Goal: Transaction & Acquisition: Purchase product/service

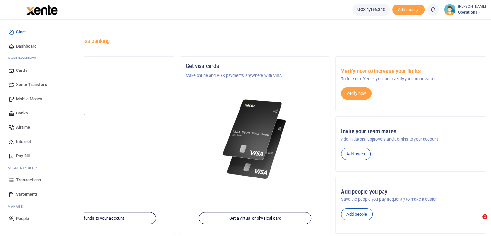
click at [22, 141] on span "Internet" at bounding box center [23, 141] width 15 height 6
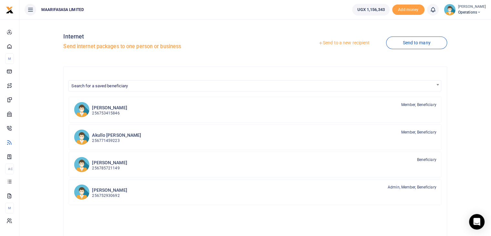
click at [92, 34] on h4 "Internet" at bounding box center [157, 36] width 189 height 7
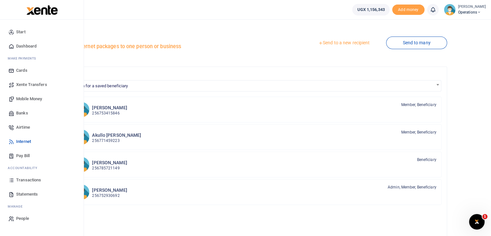
click at [27, 97] on span "Mobile Money" at bounding box center [29, 99] width 26 height 6
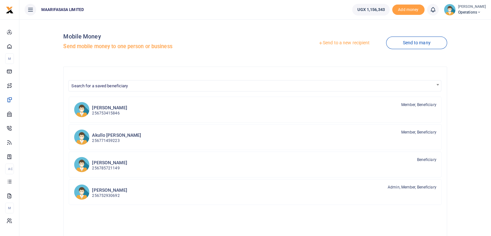
click at [333, 42] on link "Send to a new recipient" at bounding box center [344, 43] width 84 height 12
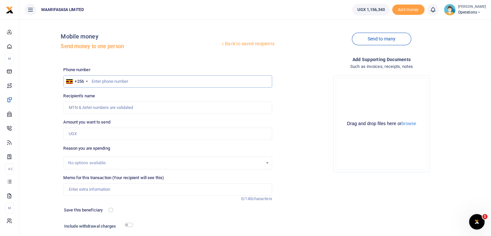
click at [121, 83] on input "text" at bounding box center [167, 81] width 209 height 12
type input "785867052"
type input "Aloka Andrew"
type input "785867052"
click at [96, 135] on input "Amount you want to send" at bounding box center [167, 134] width 209 height 12
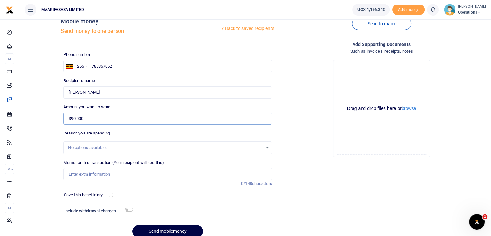
scroll to position [22, 0]
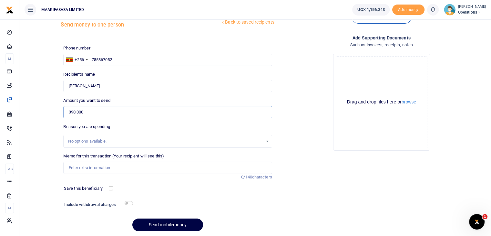
type input "390,000"
click at [90, 140] on div "No options available." at bounding box center [165, 141] width 194 height 6
click at [86, 171] on input "Memo for this transaction (Your recipient will see this)" at bounding box center [167, 167] width 209 height 12
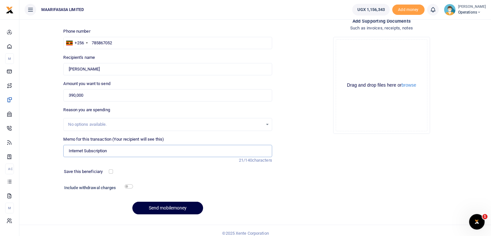
scroll to position [44, 0]
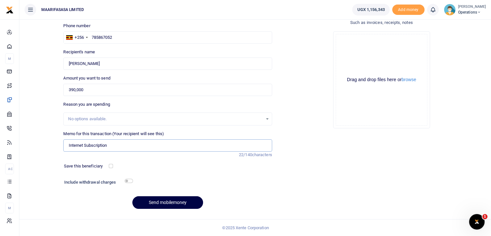
click at [108, 144] on input "Internet Subscription" at bounding box center [167, 145] width 209 height 12
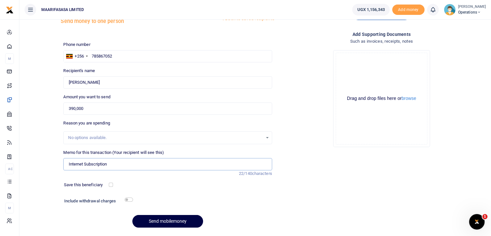
scroll to position [23, 0]
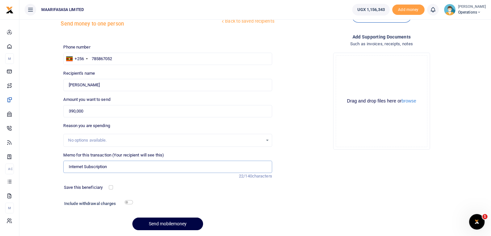
type input "Internet Subscription"
click at [157, 220] on button "Send mobilemoney" at bounding box center [167, 223] width 71 height 13
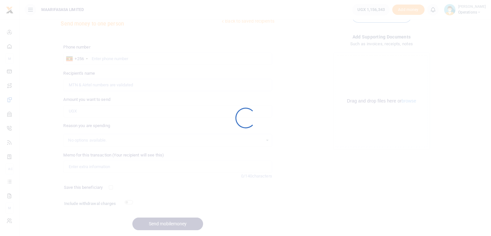
scroll to position [23, 0]
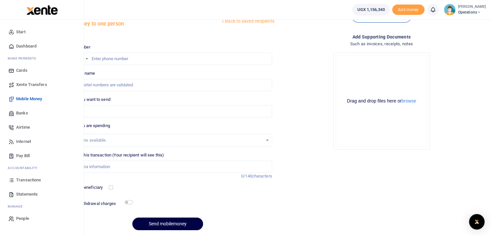
click at [21, 181] on span "Transactions" at bounding box center [28, 180] width 25 height 6
